Goal: Complete application form

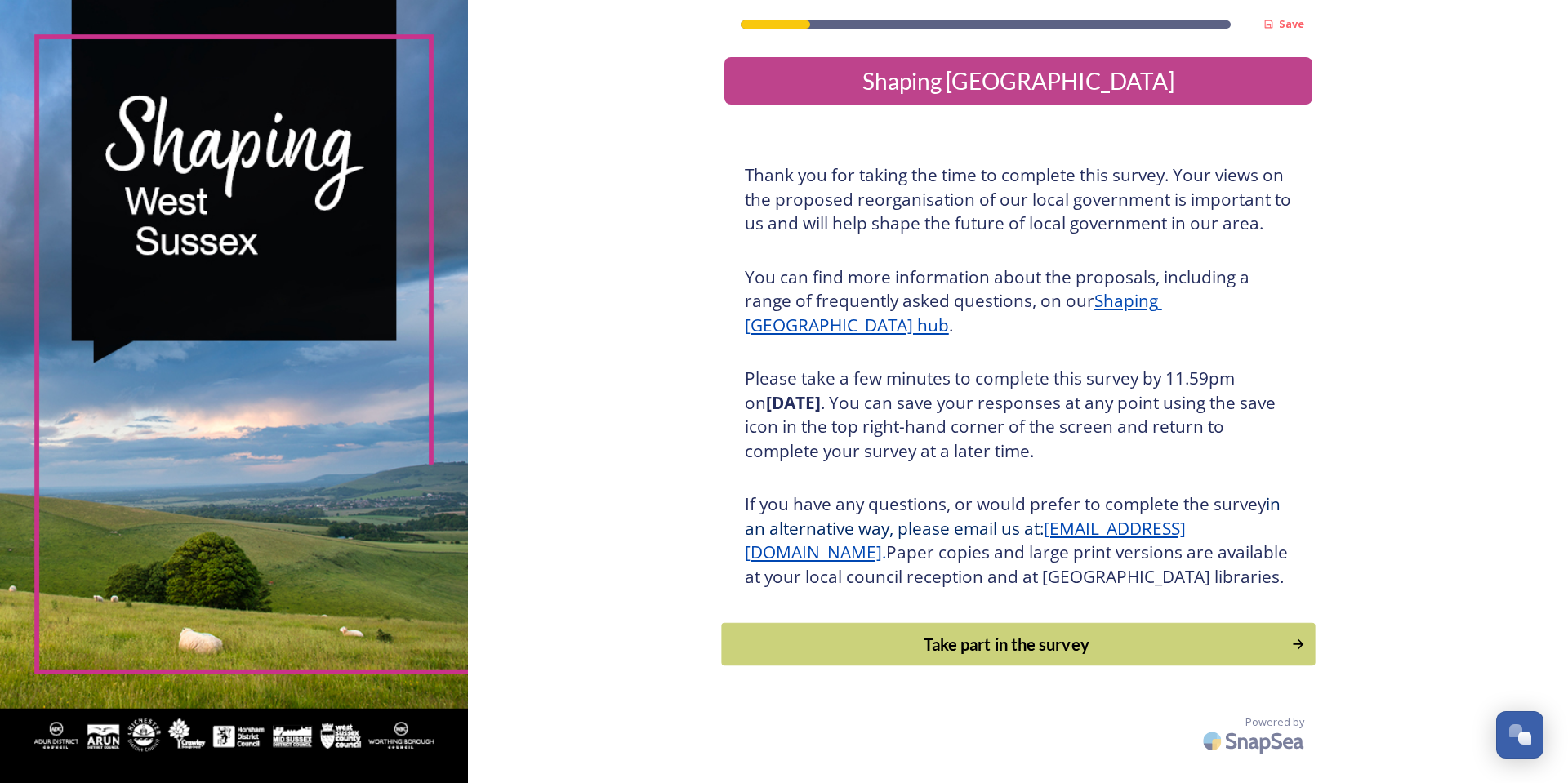
click at [1022, 657] on div "Take part in the survey" at bounding box center [1006, 644] width 552 height 25
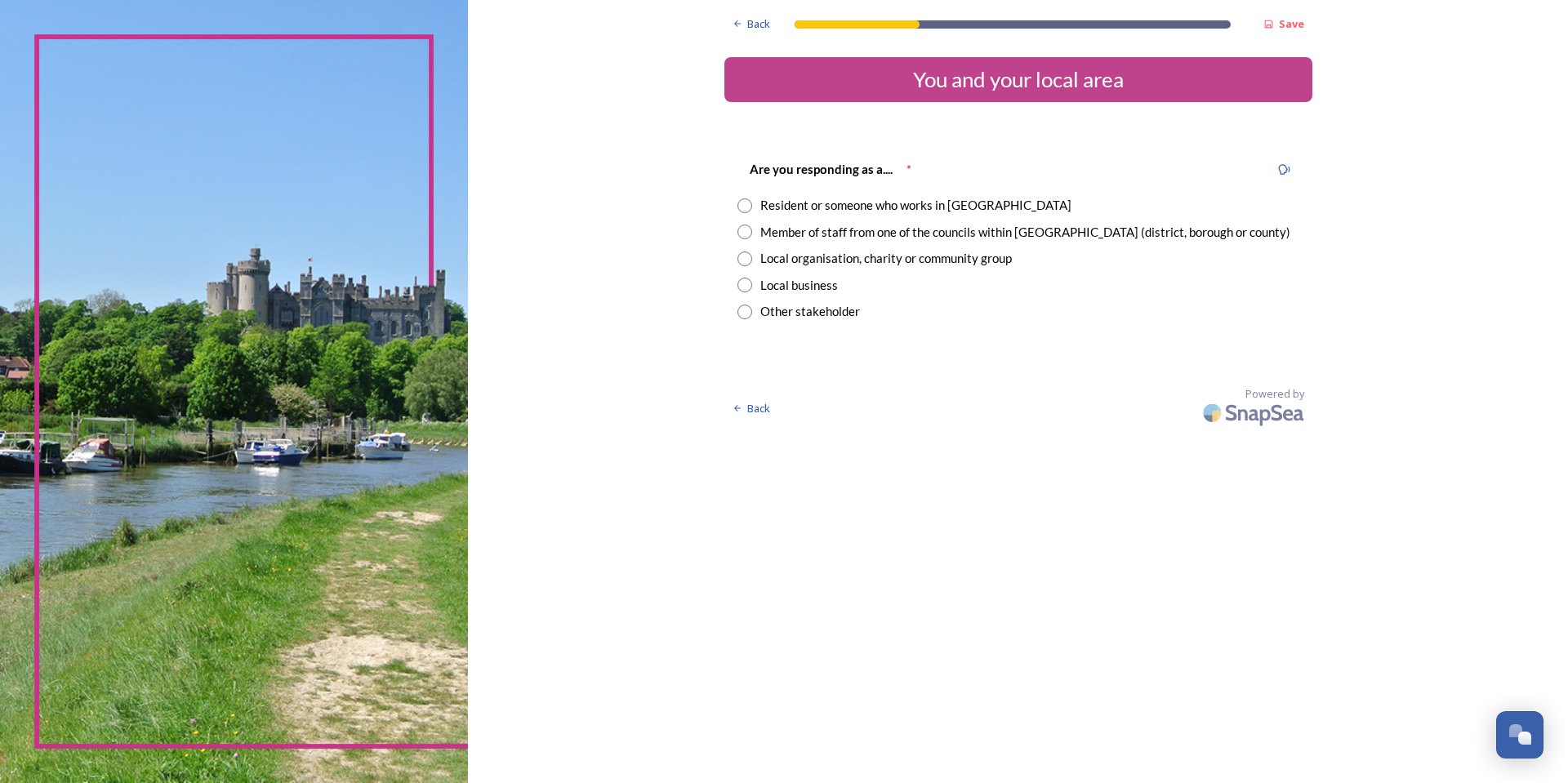
click at [749, 232] on input "radio" at bounding box center [745, 232] width 15 height 15
radio input "true"
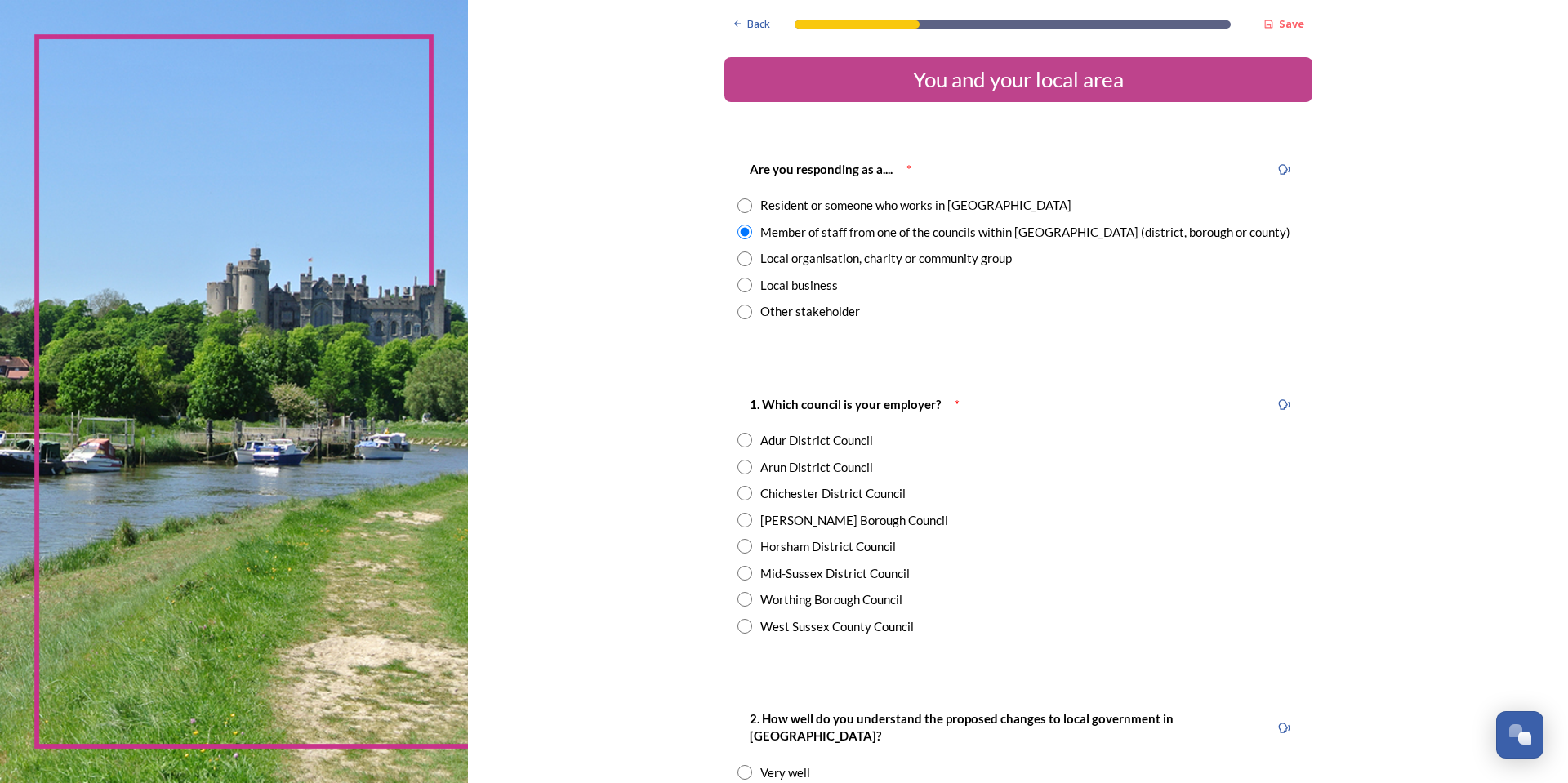
click at [737, 541] on input "radio" at bounding box center [745, 546] width 15 height 15
radio input "true"
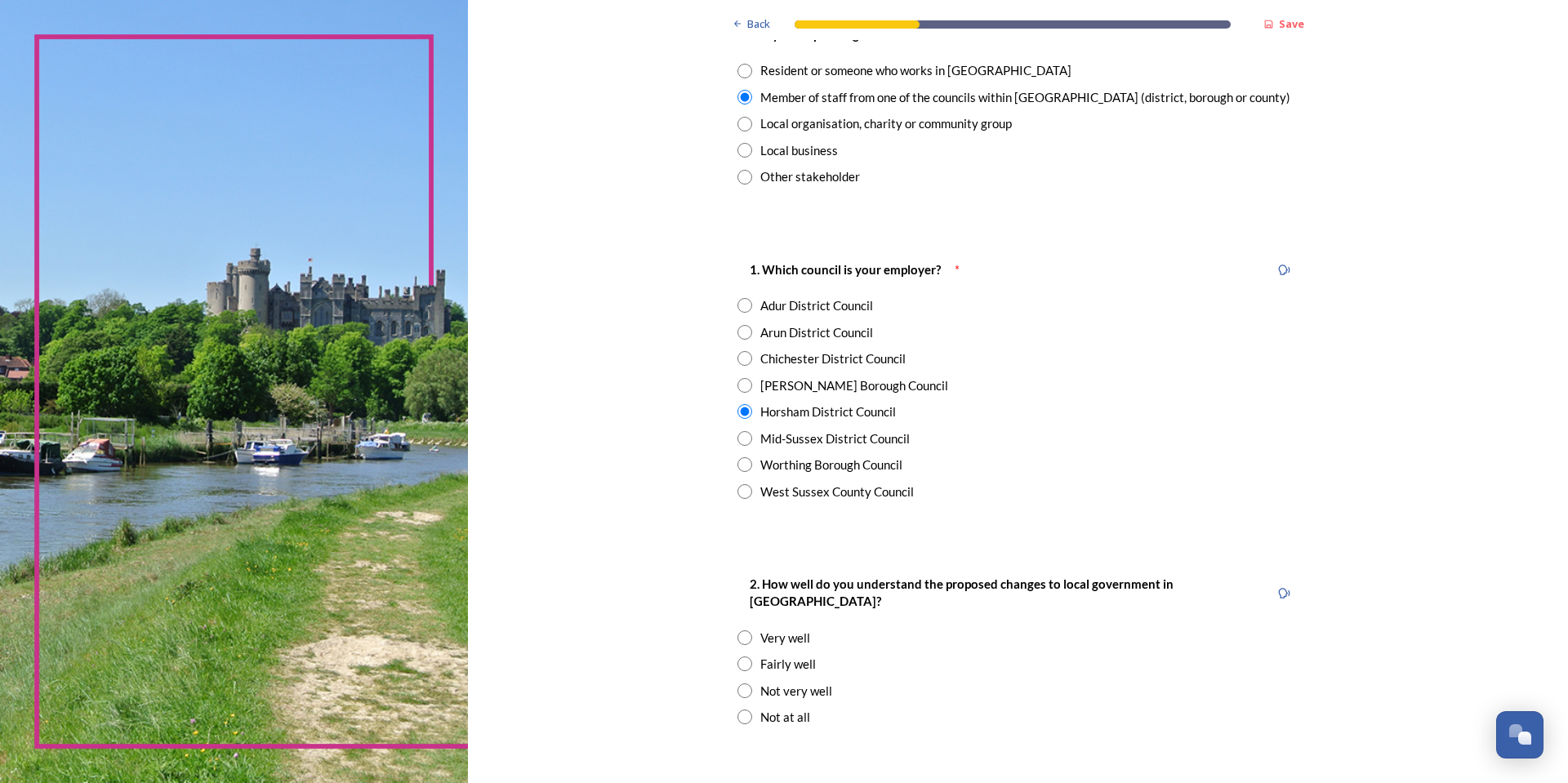
scroll to position [164, 0]
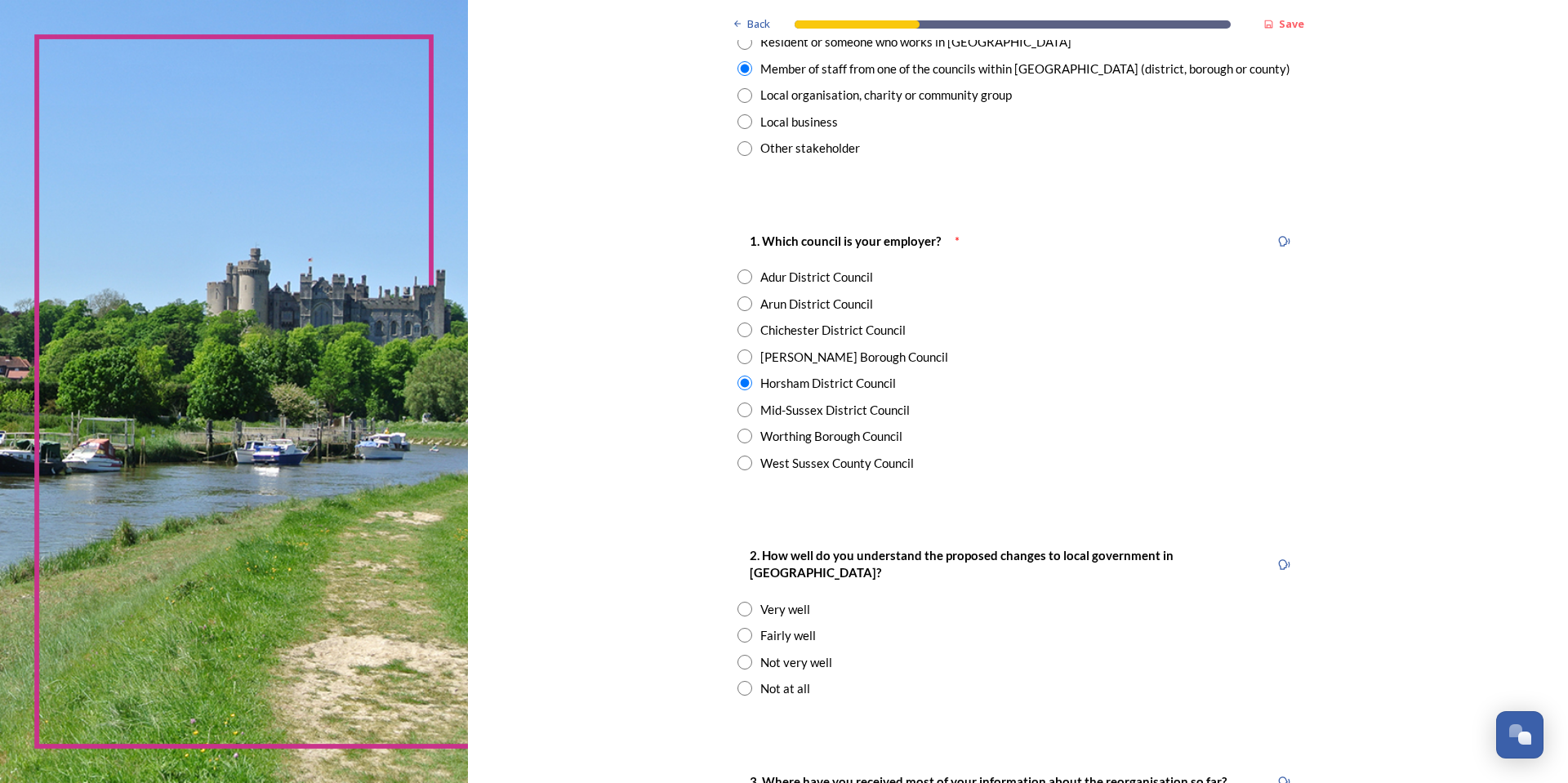
click at [742, 628] on input "radio" at bounding box center [745, 635] width 15 height 15
radio input "true"
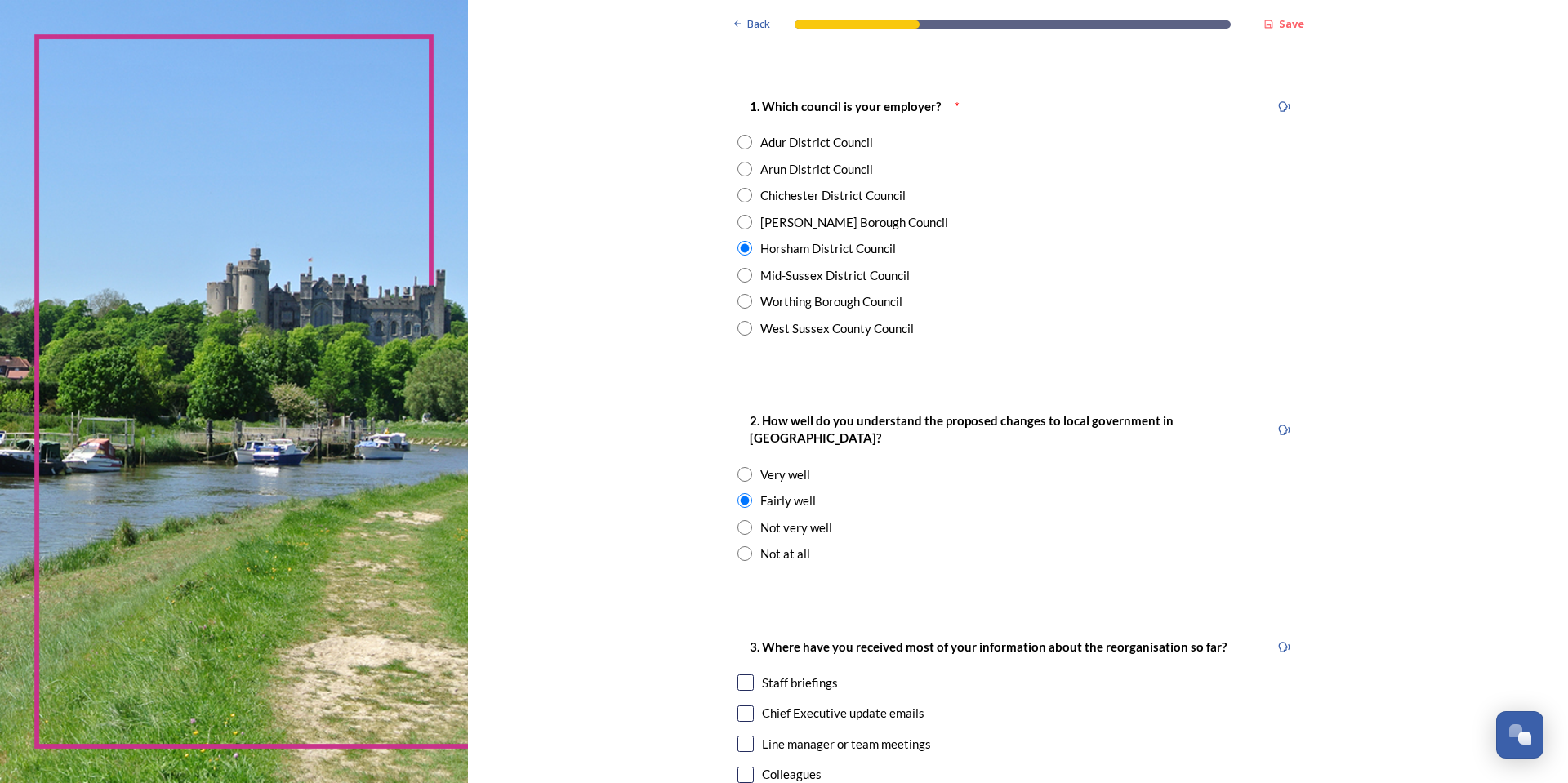
scroll to position [326, 0]
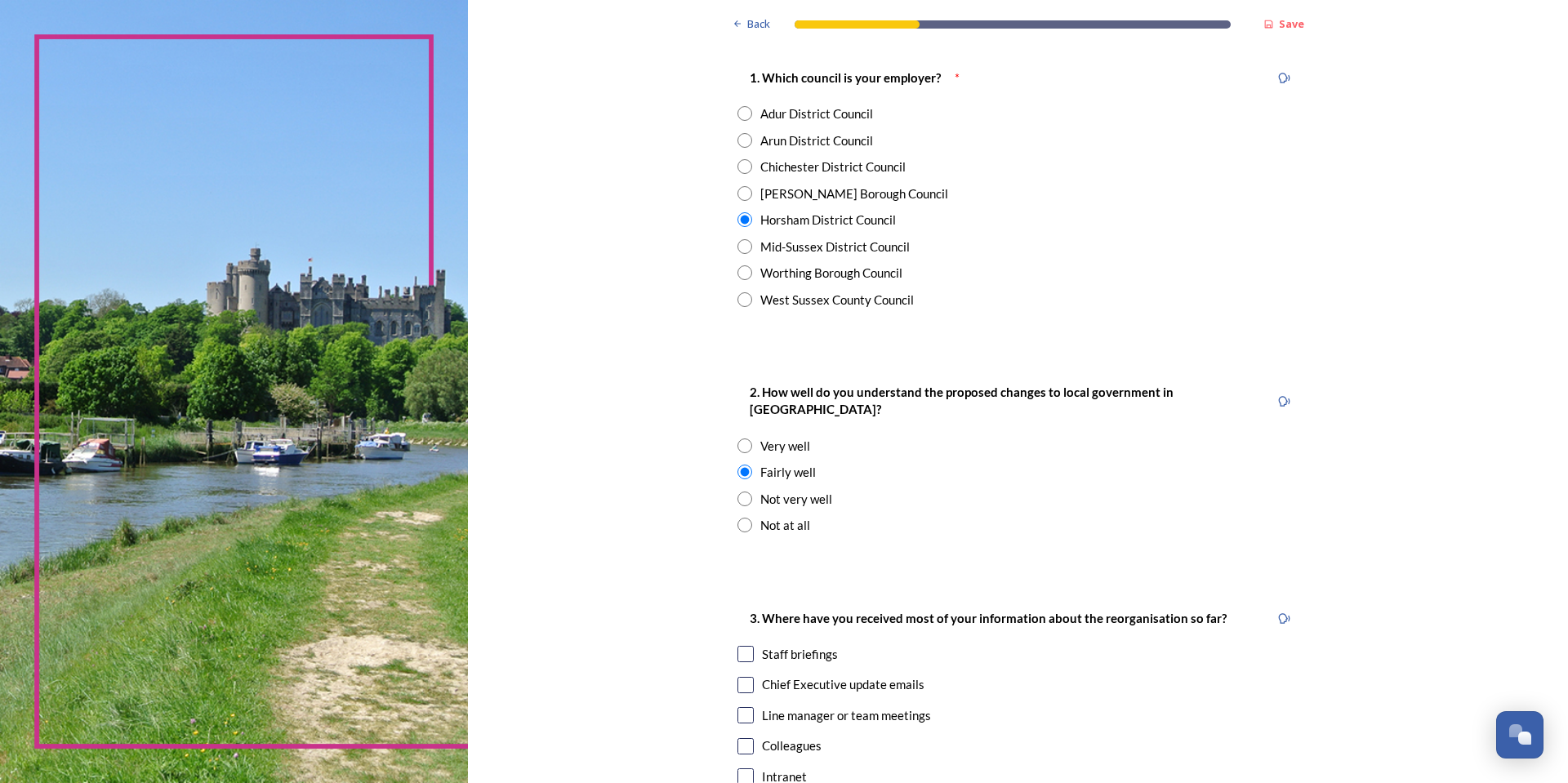
click at [741, 646] on input "checkbox" at bounding box center [746, 654] width 17 height 17
checkbox input "true"
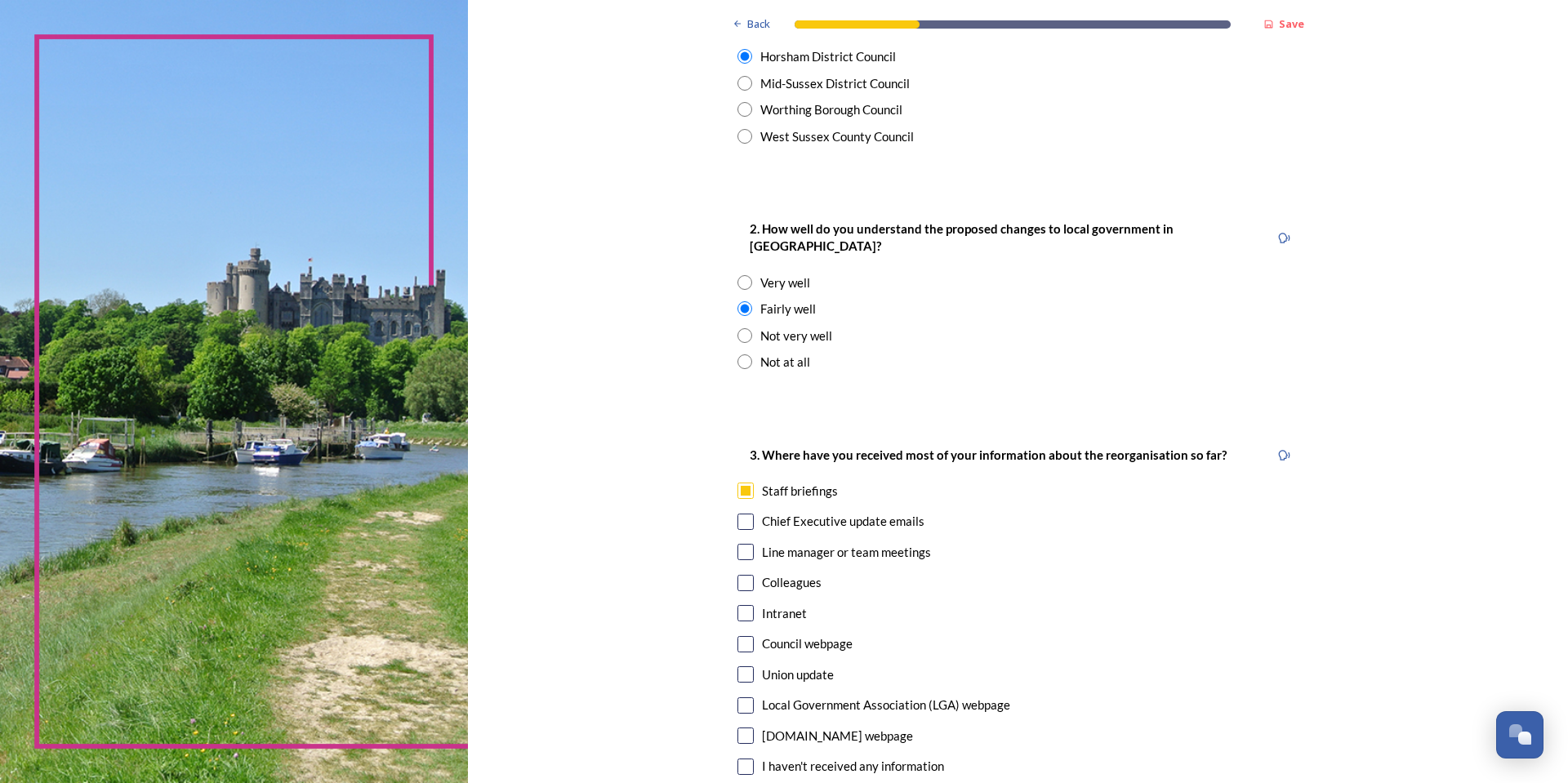
scroll to position [571, 0]
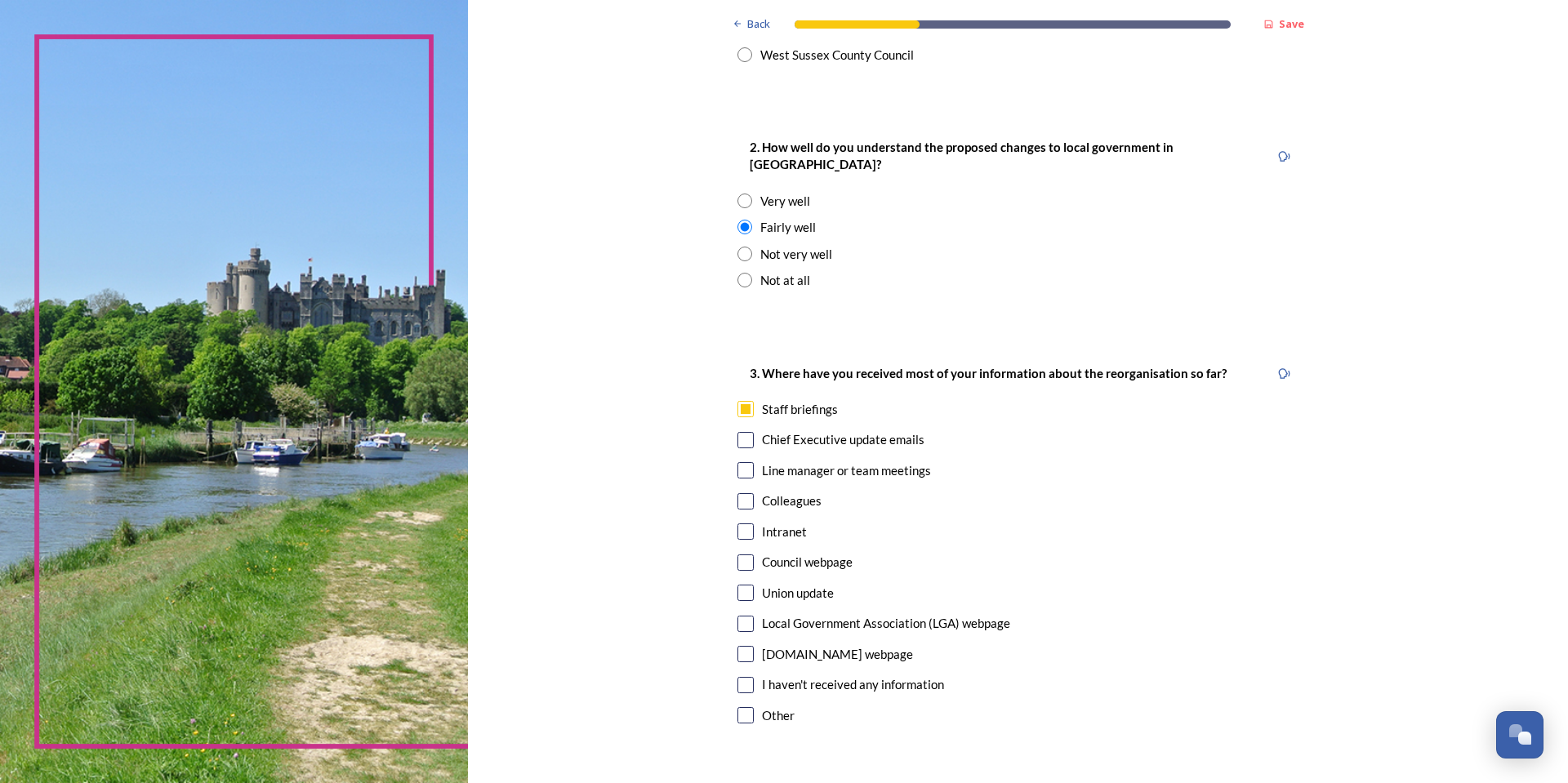
click at [737, 432] on input "checkbox" at bounding box center [746, 440] width 17 height 17
checkbox input "true"
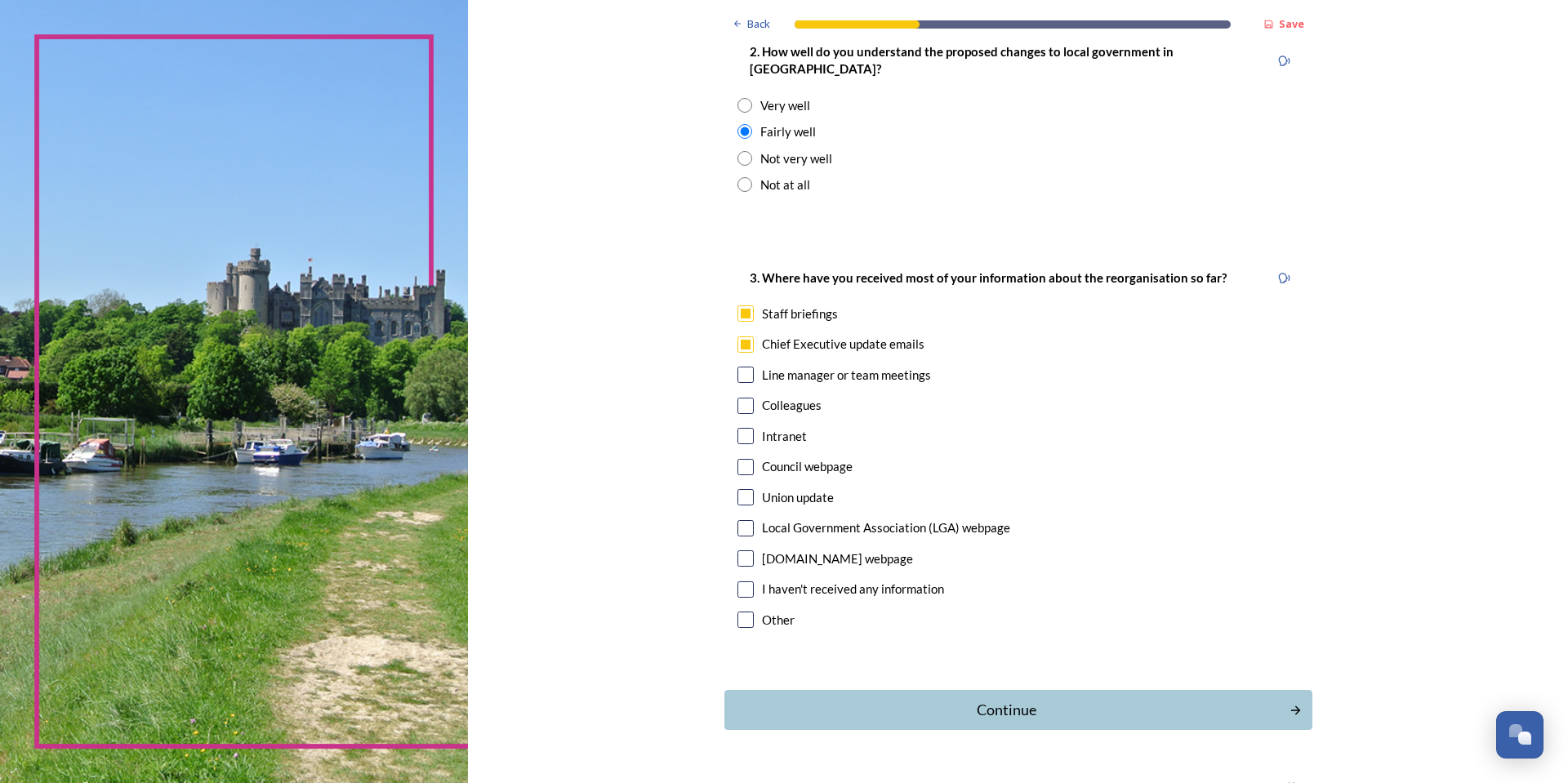
scroll to position [692, 0]
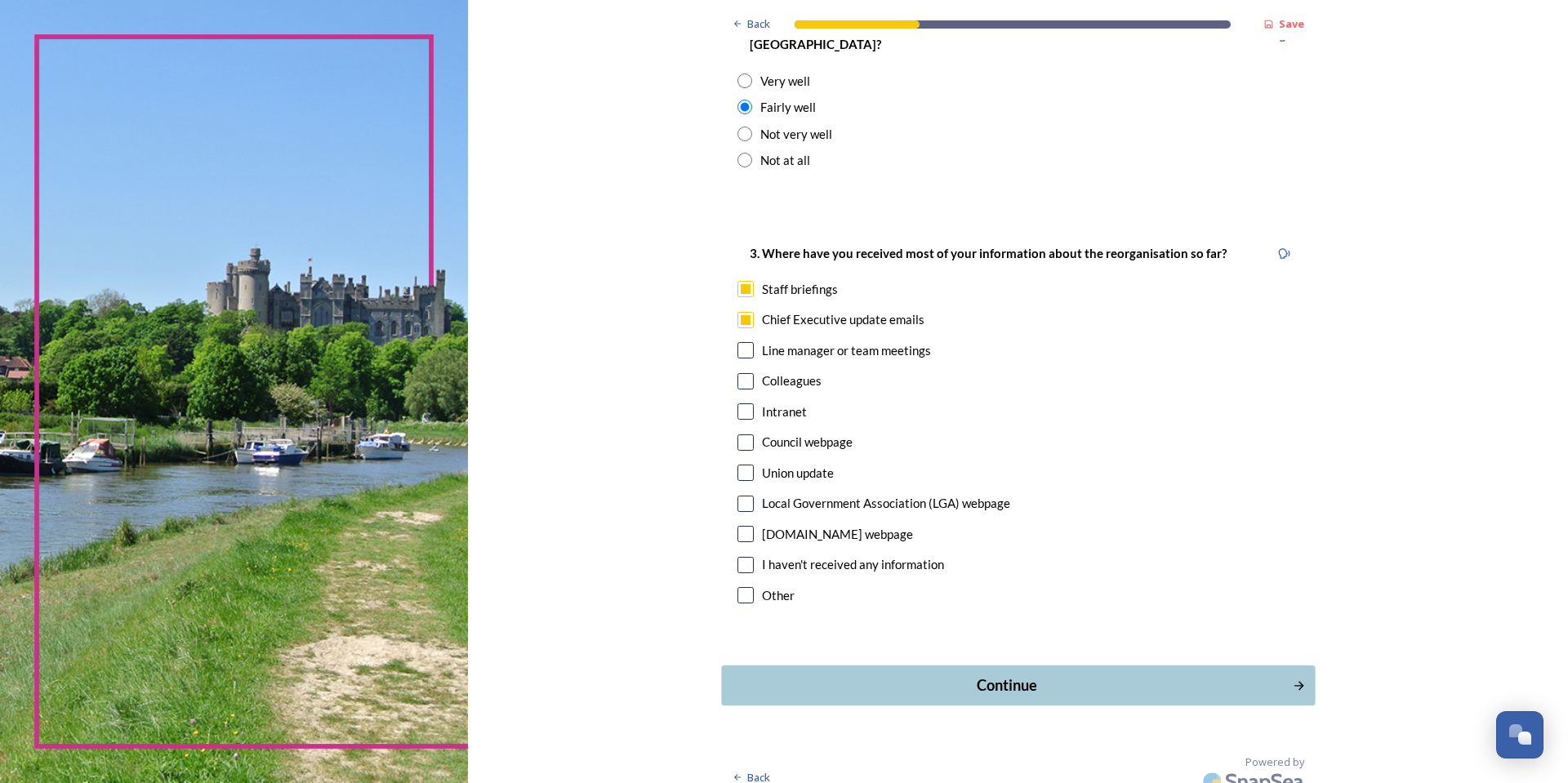
click at [930, 674] on div "Continue" at bounding box center [1007, 685] width 553 height 22
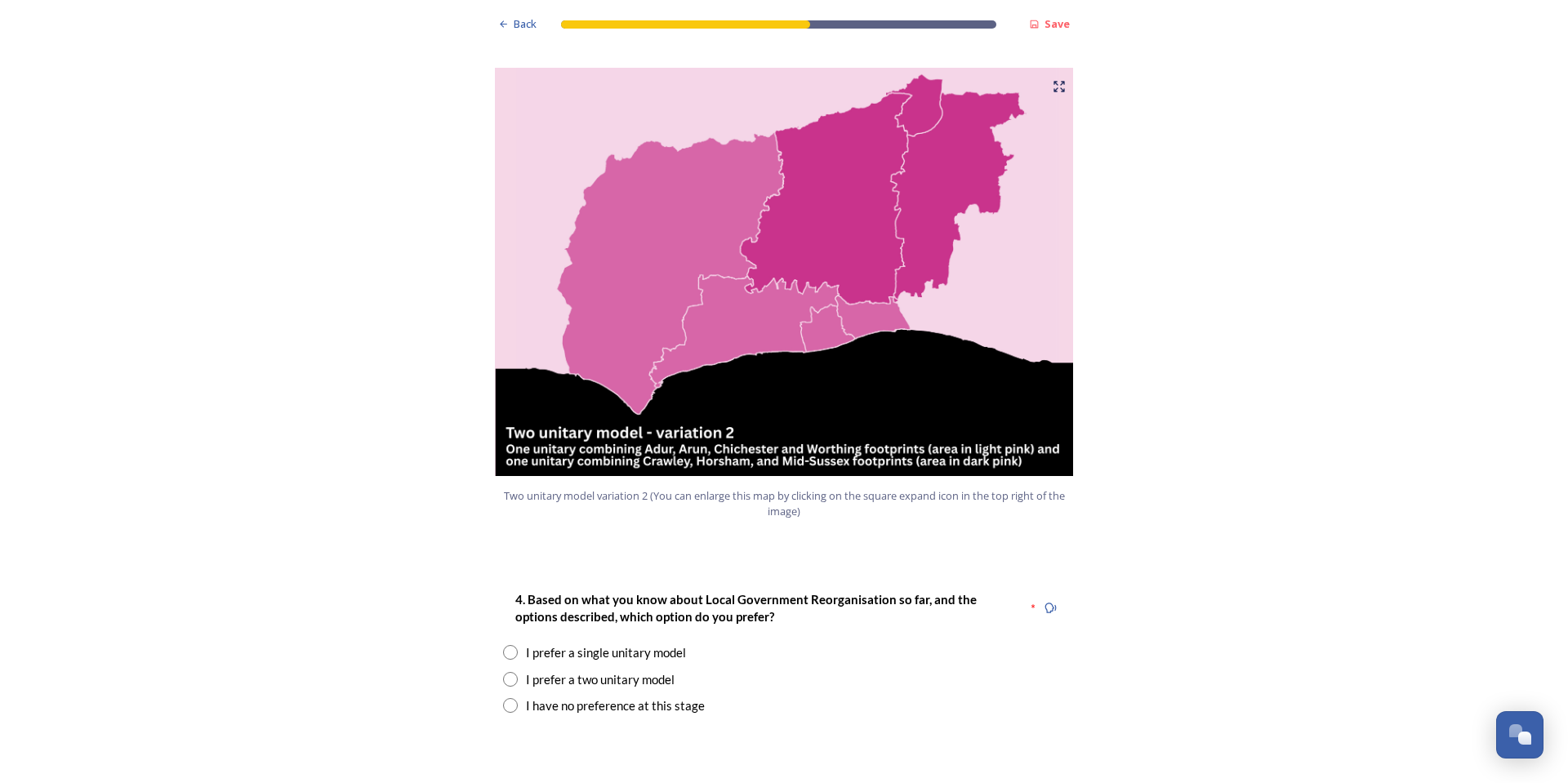
scroll to position [1715, 0]
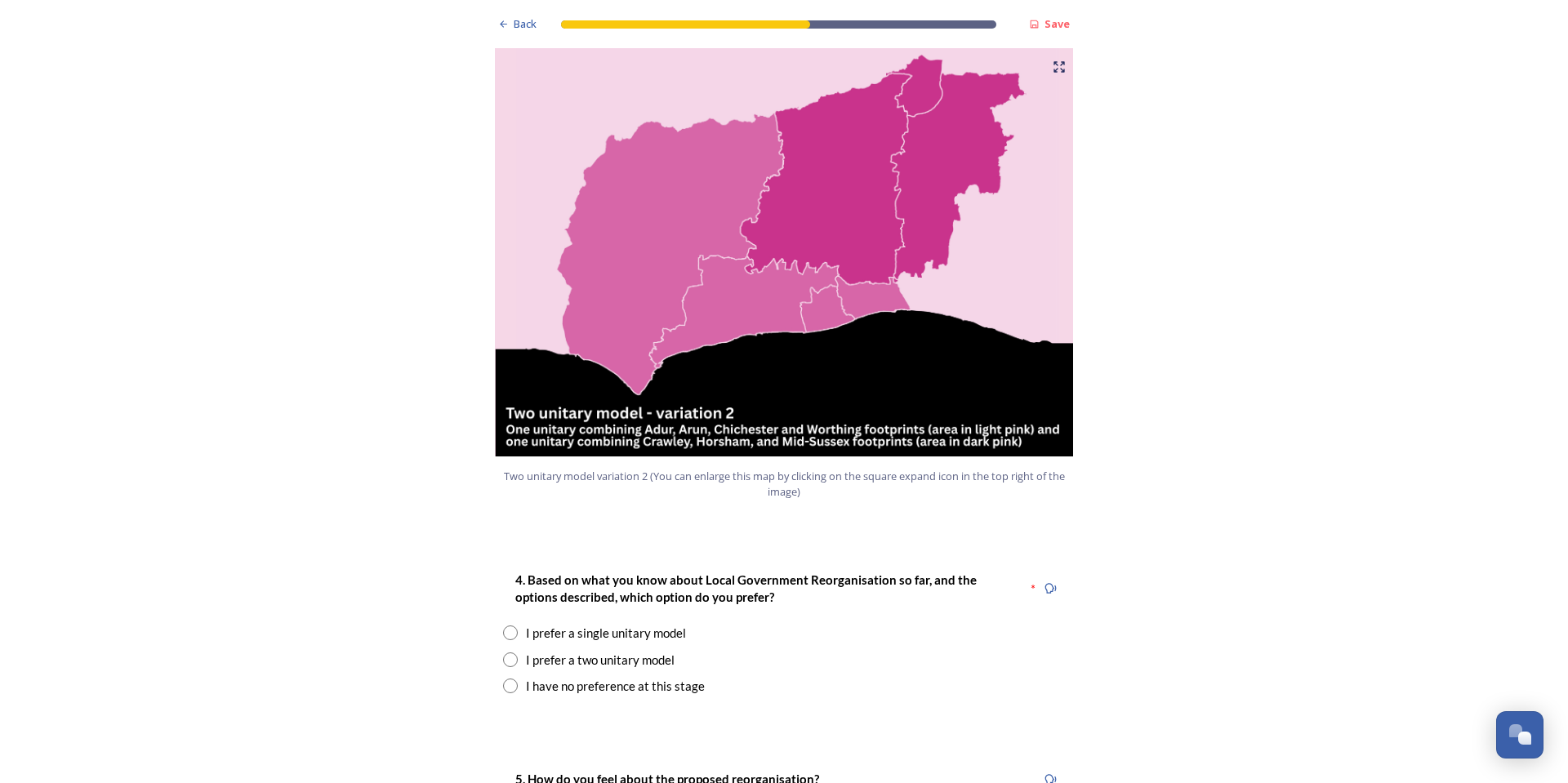
click at [506, 625] on input "radio" at bounding box center [511, 633] width 15 height 15
radio input "true"
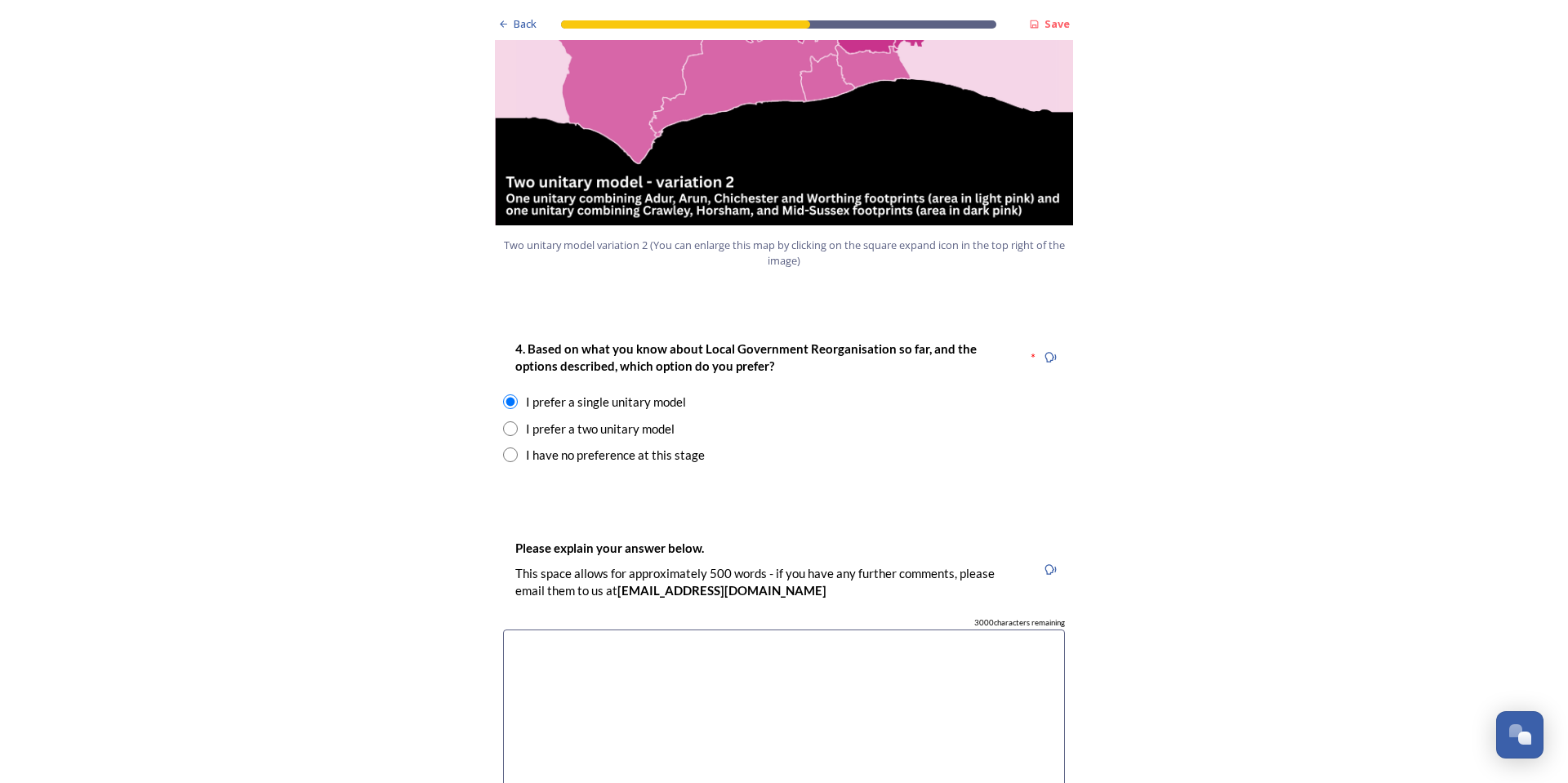
scroll to position [1960, 0]
